Goal: Information Seeking & Learning: Learn about a topic

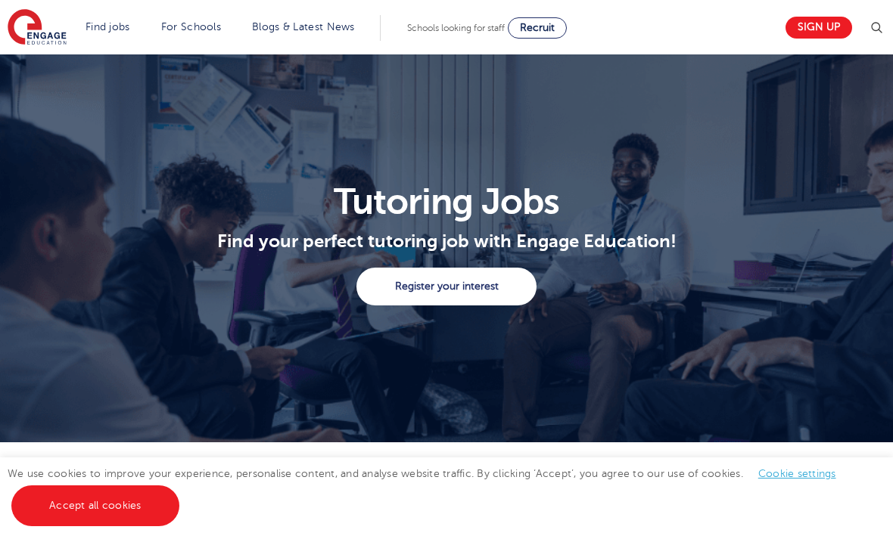
click at [105, 511] on link "Accept all cookies" at bounding box center [95, 506] width 168 height 41
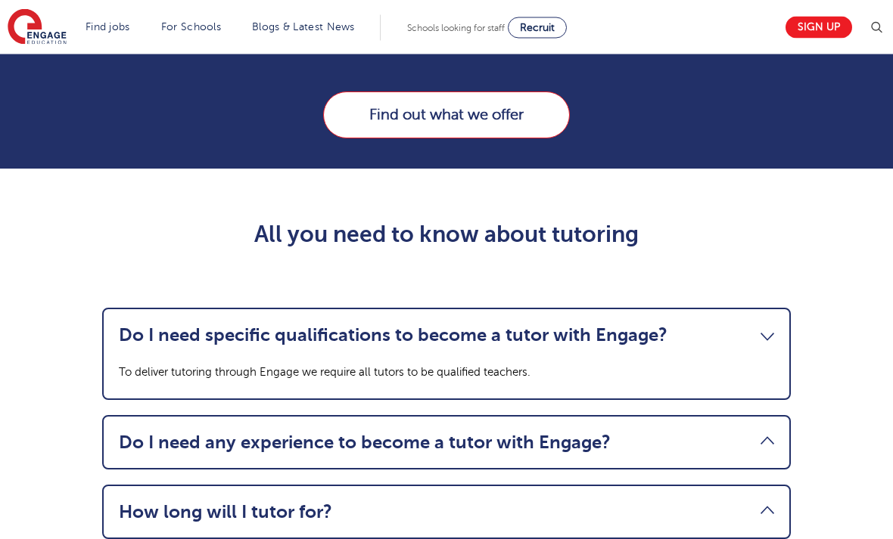
scroll to position [1424, 0]
click at [509, 138] on link "Find out what we offer" at bounding box center [446, 115] width 247 height 47
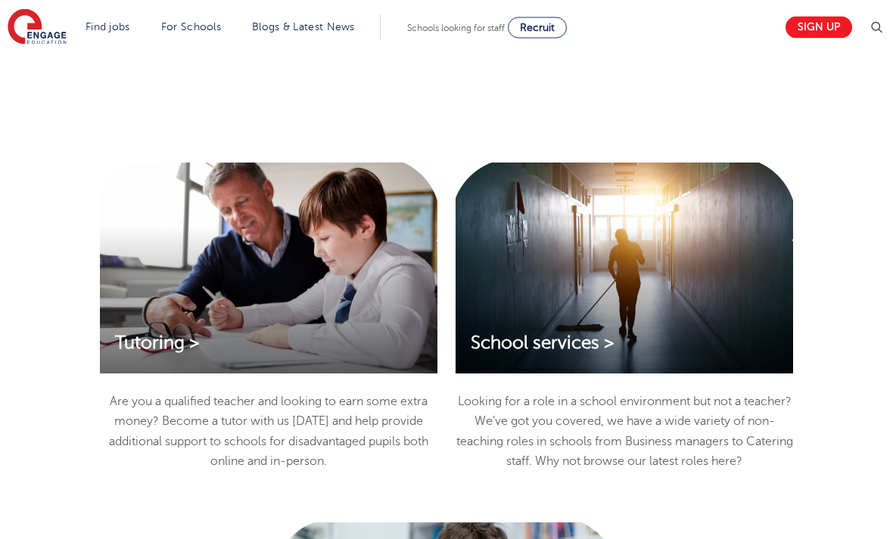
scroll to position [2314, 0]
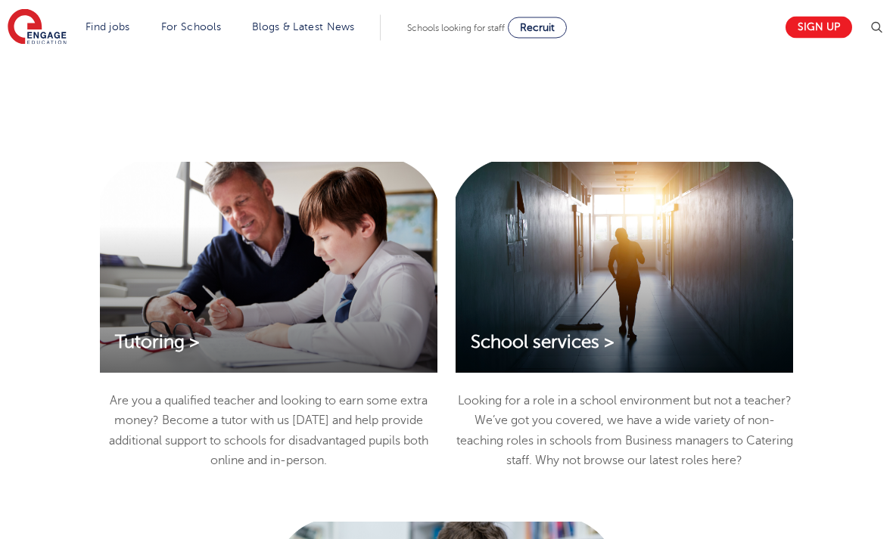
click at [159, 371] on div "Tutoring >" at bounding box center [268, 268] width 337 height 211
click at [180, 356] on div "Tutoring >" at bounding box center [268, 268] width 337 height 211
click at [179, 353] on span "Tutoring >" at bounding box center [157, 343] width 85 height 20
